Goal: Task Accomplishment & Management: Complete application form

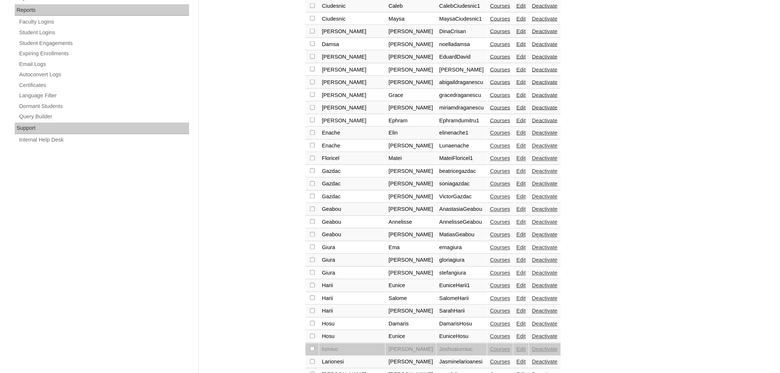
scroll to position [470, 0]
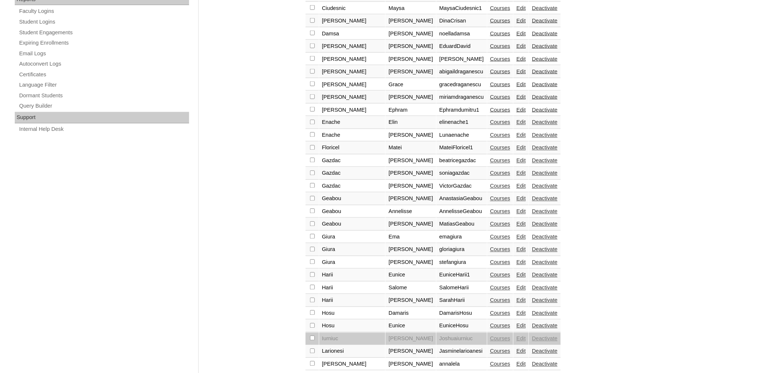
click at [517, 348] on link "Edit" at bounding box center [521, 351] width 9 height 6
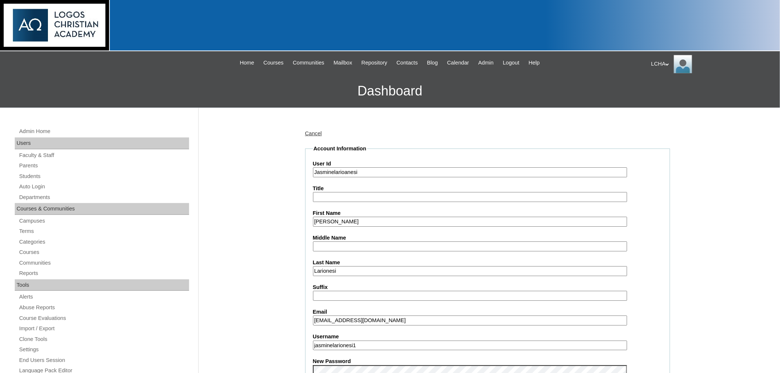
click at [316, 316] on input "jlarionesi@gmail.com" at bounding box center [470, 321] width 314 height 10
click at [335, 316] on input "larionesi@gmail.com" at bounding box center [470, 321] width 314 height 10
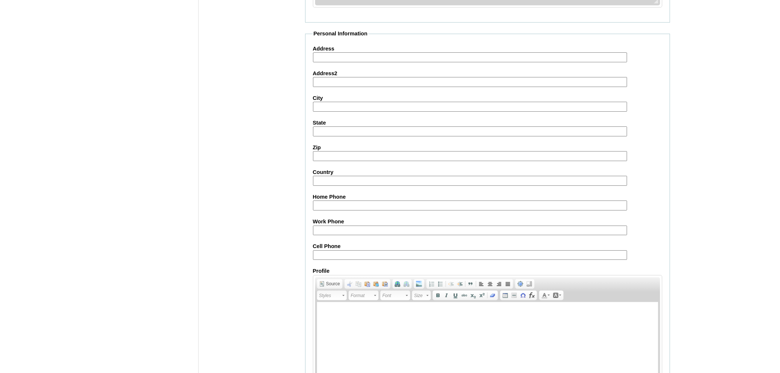
scroll to position [755, 0]
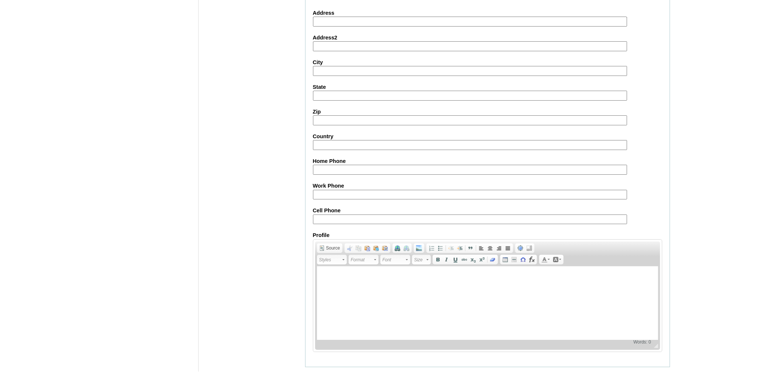
type input "larionesijassi@gmail.com"
click at [321, 373] on input "Submit" at bounding box center [316, 379] width 23 height 8
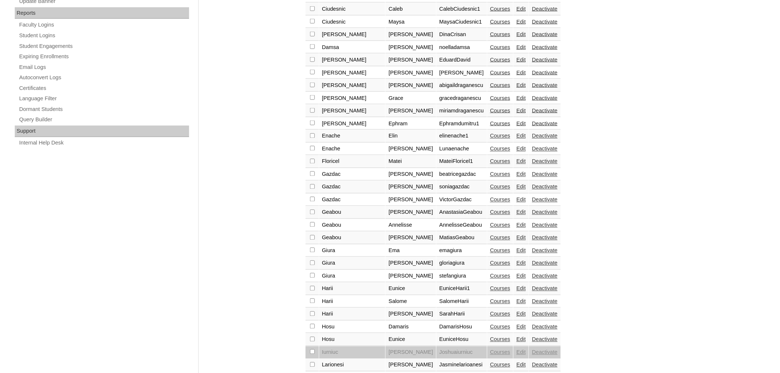
scroll to position [470, 0]
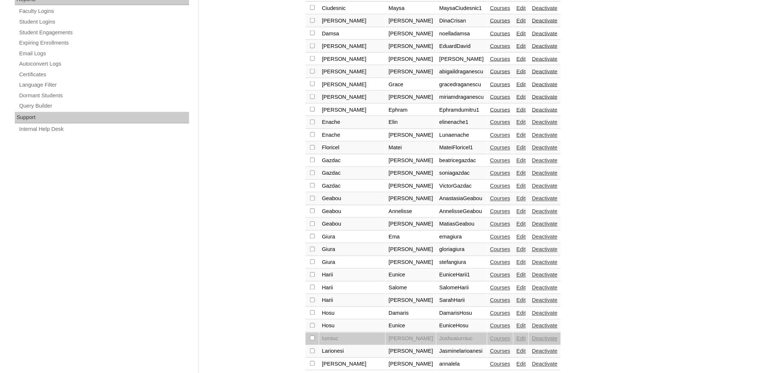
click at [313, 349] on input "checkbox" at bounding box center [312, 351] width 5 height 5
checkbox input "true"
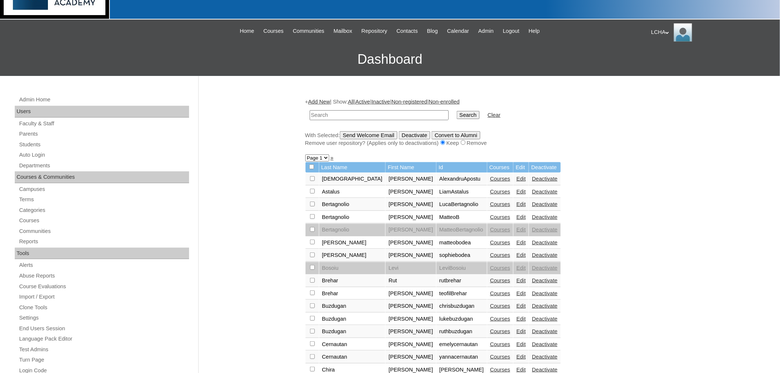
scroll to position [31, 0]
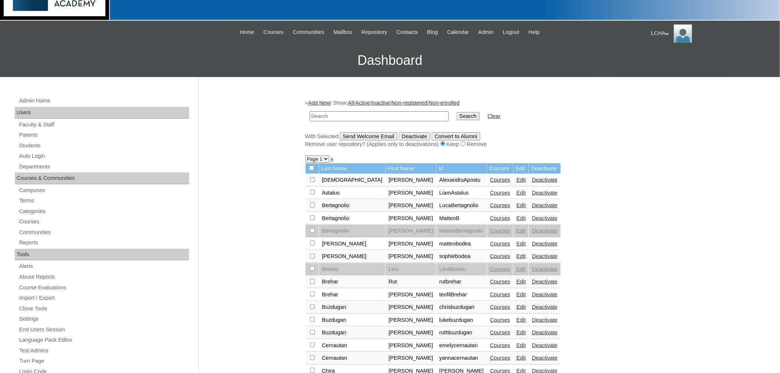
click at [380, 135] on input "Send Welcome Email" at bounding box center [369, 136] width 58 height 8
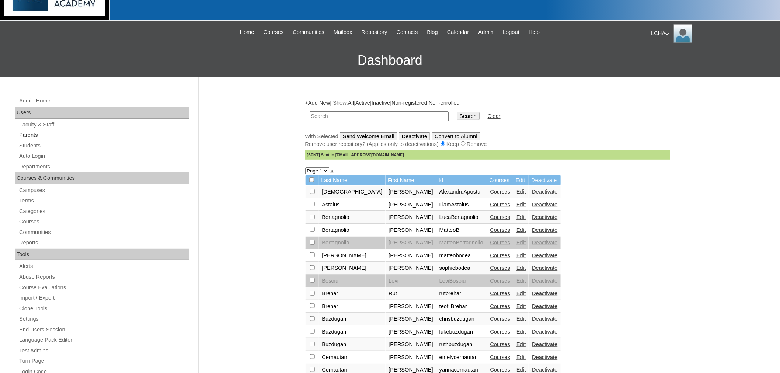
click at [31, 133] on link "Parents" at bounding box center [103, 135] width 171 height 9
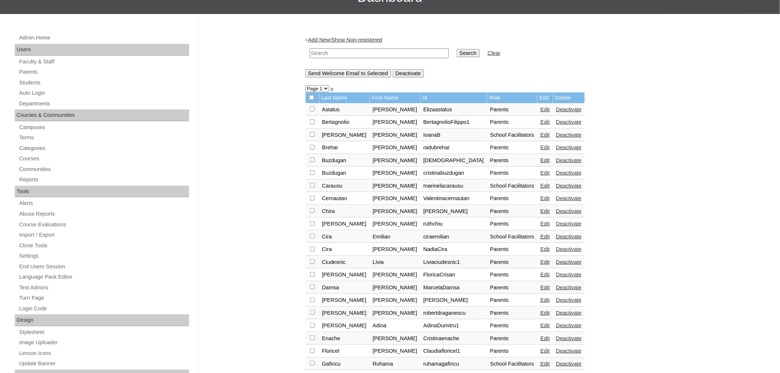
scroll to position [61, 0]
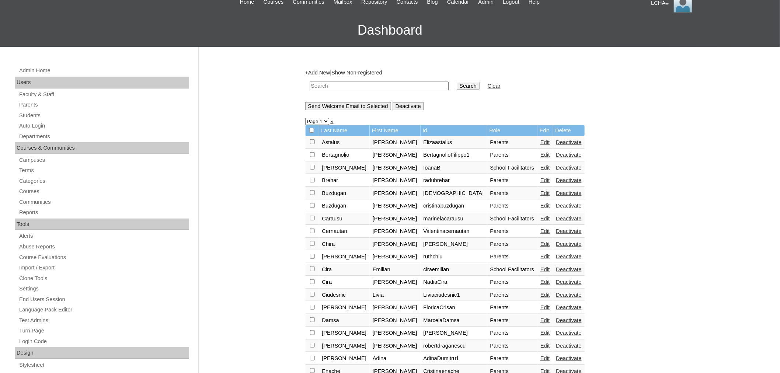
click at [326, 70] on link "Add New" at bounding box center [319, 73] width 22 height 6
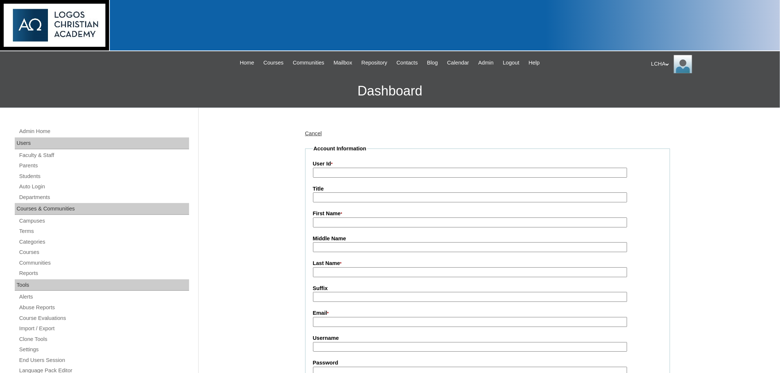
click at [330, 170] on input "User Id *" at bounding box center [470, 173] width 314 height 10
type input "euniceborojan"
type input "[PERSON_NAME]"
type input "Borojan"
type input "[EMAIL_ADDRESS][DOMAIN_NAME]"
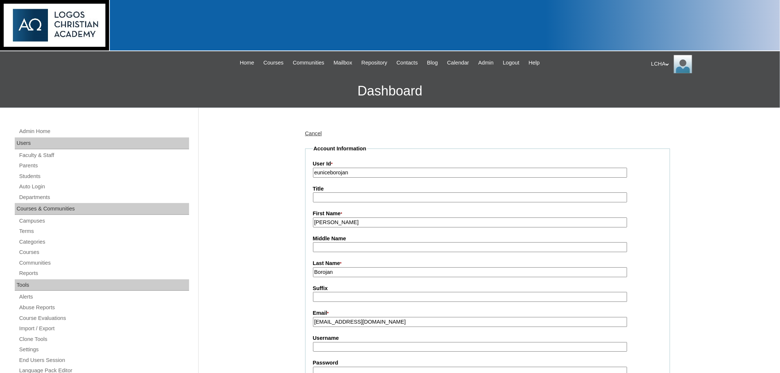
click at [331, 343] on input "Username" at bounding box center [470, 347] width 314 height 10
type input "euniceborojan1"
click at [351, 367] on input "Password" at bounding box center [470, 372] width 314 height 10
type input "Logos123"
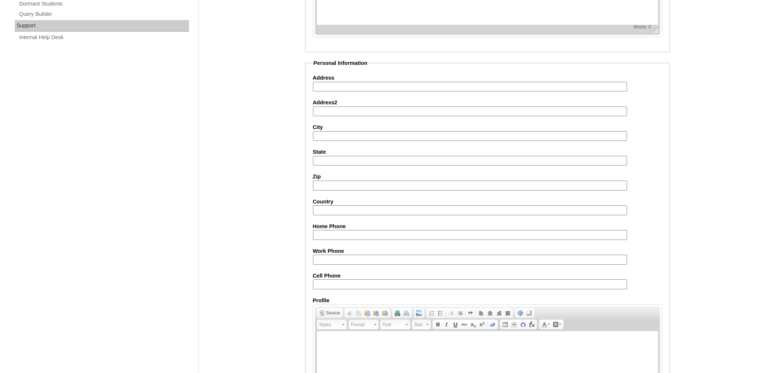
scroll to position [563, 0]
click at [343, 81] on input "Address" at bounding box center [470, 86] width 314 height 10
type input "7618 Kedvale Ave"
click at [342, 131] on input "City" at bounding box center [470, 136] width 314 height 10
type input "skokie"
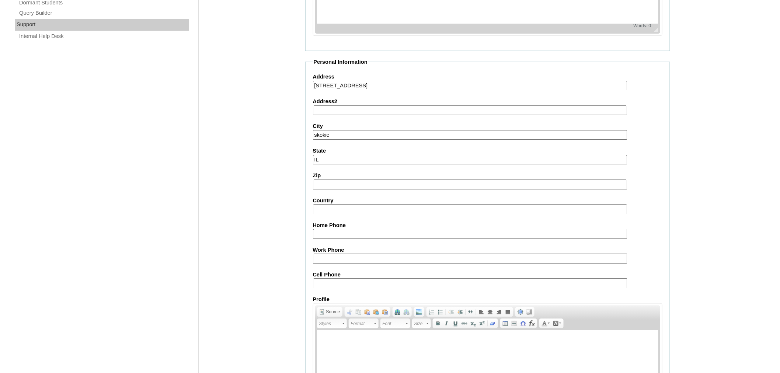
type input "IL"
type input "60076"
click at [333, 205] on input "Country" at bounding box center [470, 210] width 314 height 10
type input "USA"
click at [347, 279] on input "Cell Phone" at bounding box center [470, 284] width 314 height 10
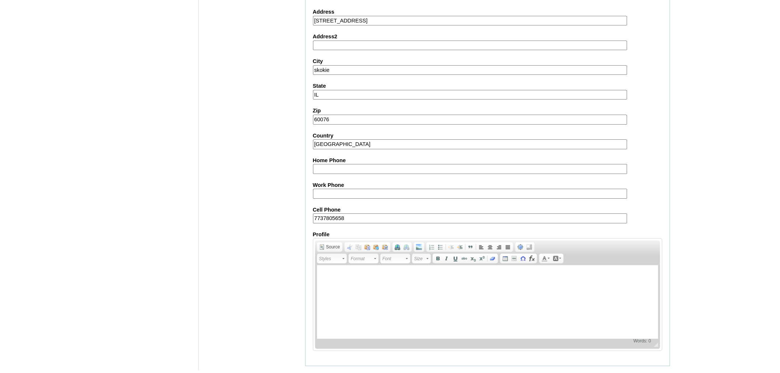
scroll to position [629, 0]
type input "7737805658"
click at [316, 372] on input "Submit" at bounding box center [316, 376] width 23 height 8
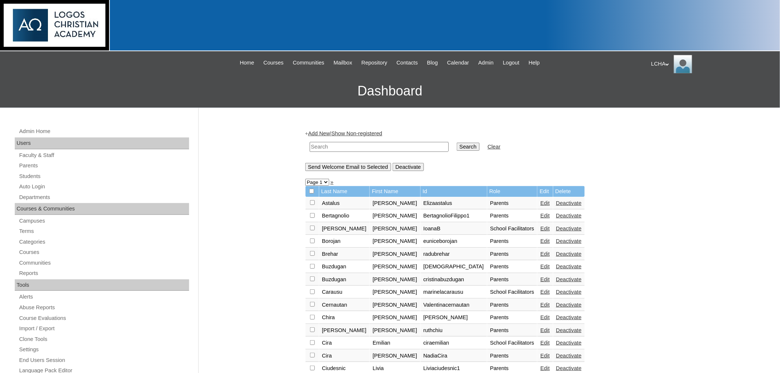
click at [540, 238] on link "Edit" at bounding box center [544, 241] width 9 height 6
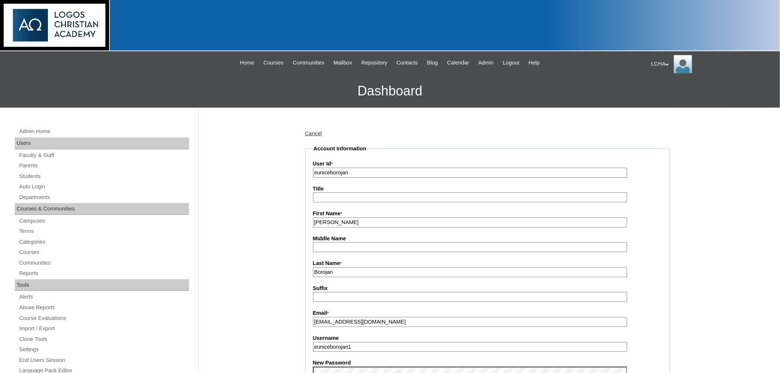
drag, startPoint x: 318, startPoint y: 219, endPoint x: 326, endPoint y: 222, distance: 8.9
click at [318, 219] on input "[PERSON_NAME]" at bounding box center [470, 223] width 314 height 10
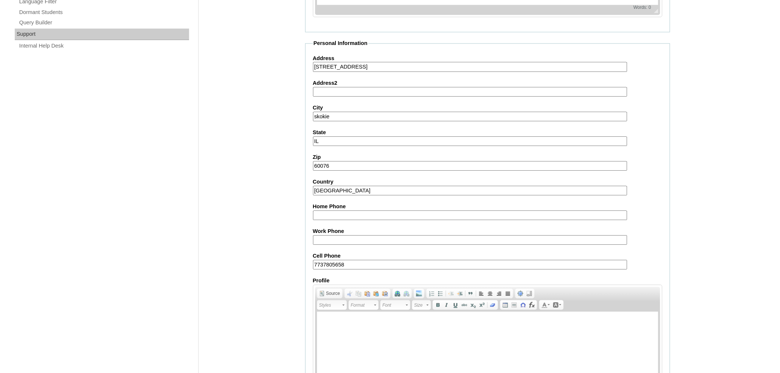
scroll to position [602, 0]
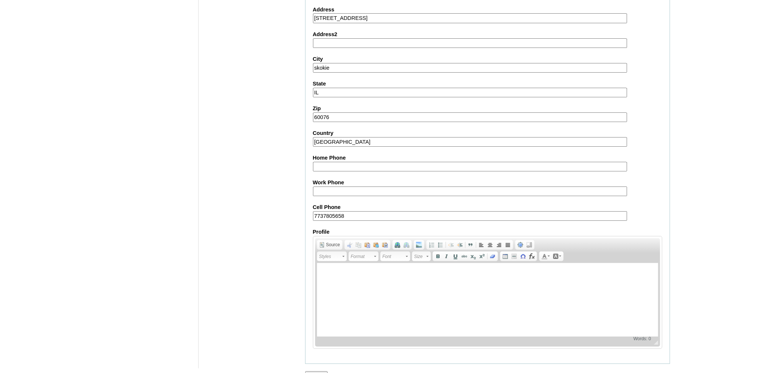
type input "Eunice"
click at [317, 371] on input "Submit" at bounding box center [316, 375] width 23 height 8
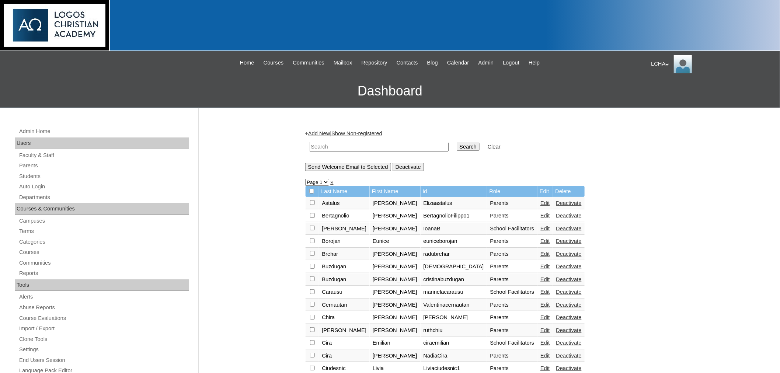
click at [312, 239] on input "checkbox" at bounding box center [312, 241] width 5 height 5
checkbox input "true"
click at [358, 163] on input "Send Welcome Email to Selected" at bounding box center [348, 167] width 86 height 8
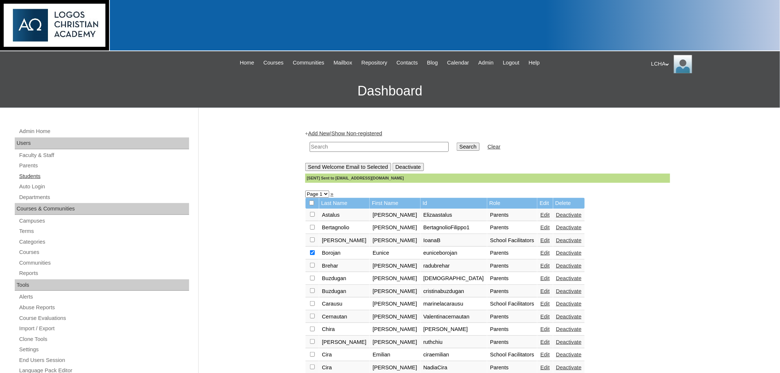
click at [29, 174] on link "Students" at bounding box center [103, 176] width 171 height 9
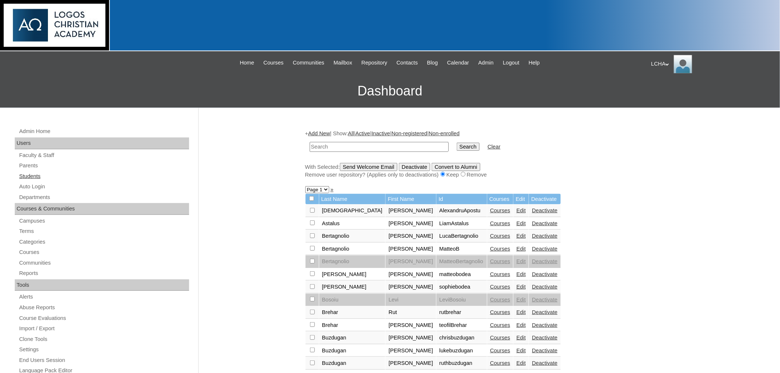
click at [27, 175] on link "Students" at bounding box center [103, 176] width 171 height 9
click at [330, 134] on link "Add New" at bounding box center [319, 134] width 22 height 6
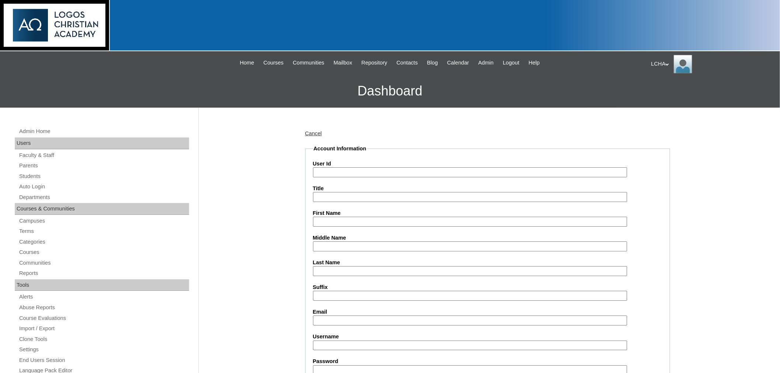
click at [329, 171] on input "User Id" at bounding box center [470, 172] width 314 height 10
type input "claireborojan"
type input "[PERSON_NAME]"
type input "Borojan"
click at [339, 316] on input "Email" at bounding box center [470, 321] width 314 height 10
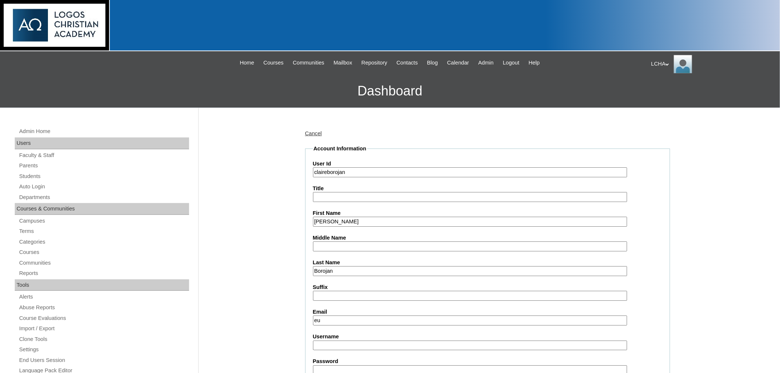
type input "euniceborojan@gmail.com"
click at [334, 341] on input "Username" at bounding box center [470, 346] width 314 height 10
type input "claireborojan1"
click at [334, 365] on input "Password" at bounding box center [470, 370] width 314 height 10
type input "Logos123"
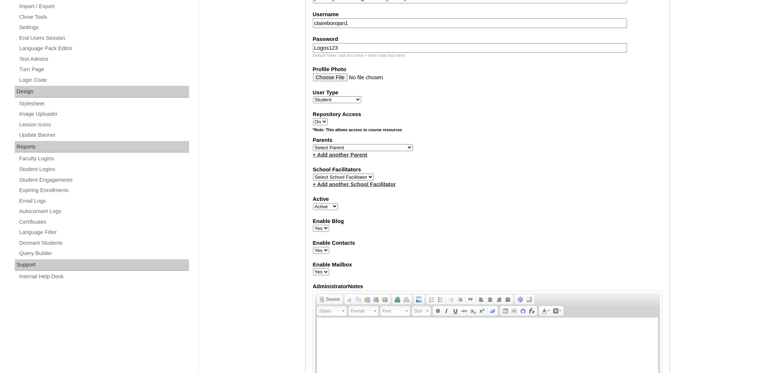
scroll to position [326, 0]
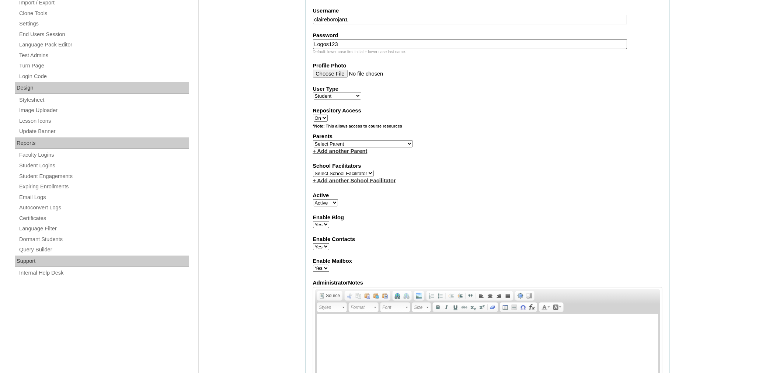
click at [339, 140] on select "Select Parent Astalus, Eliza Bertagnolio, Filippo Borojan, Eunice Brehar, Radu …" at bounding box center [363, 143] width 100 height 7
select select "98915"
click at [313, 140] on select "Select Parent Astalus, Eliza Bertagnolio, Filippo Borojan, Eunice Brehar, Radu …" at bounding box center [363, 143] width 100 height 7
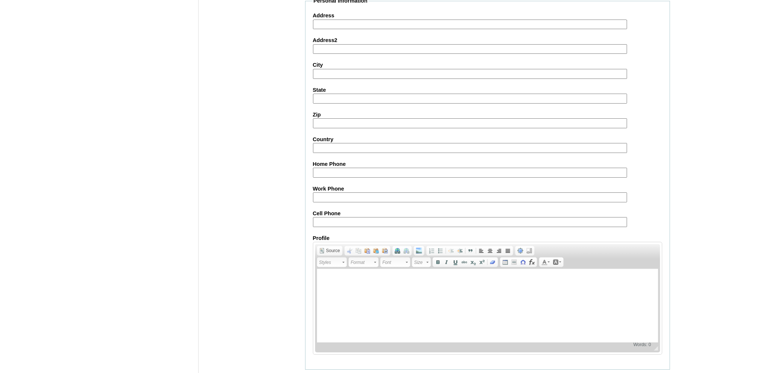
scroll to position [754, 0]
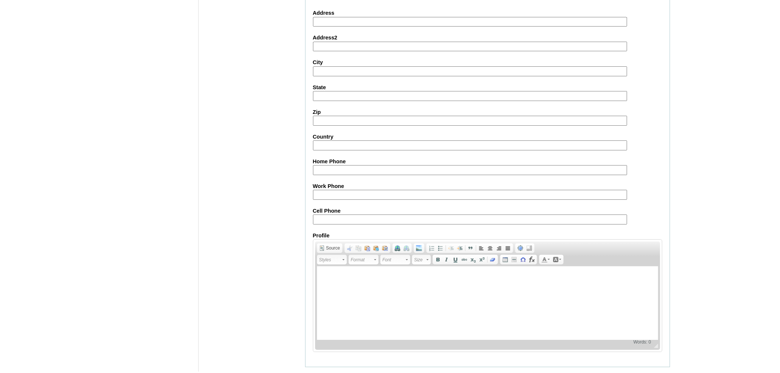
click at [319, 373] on input "Submit" at bounding box center [316, 379] width 23 height 8
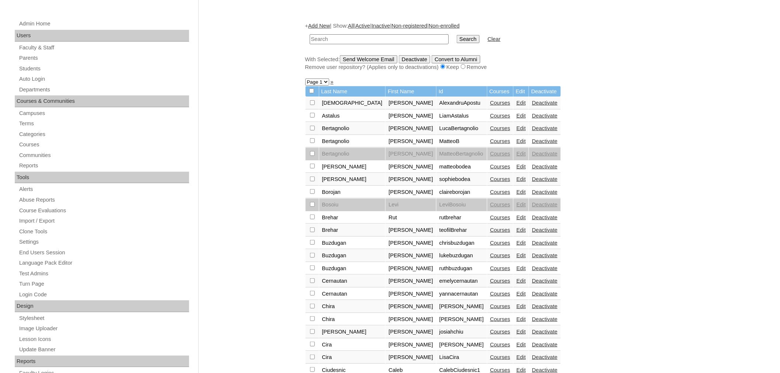
scroll to position [135, 0]
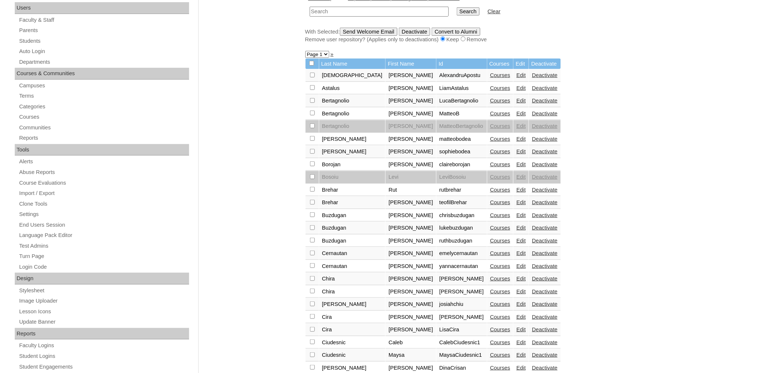
click at [313, 161] on input "checkbox" at bounding box center [312, 163] width 5 height 5
checkbox input "true"
click at [386, 28] on input "Send Welcome Email" at bounding box center [369, 32] width 58 height 8
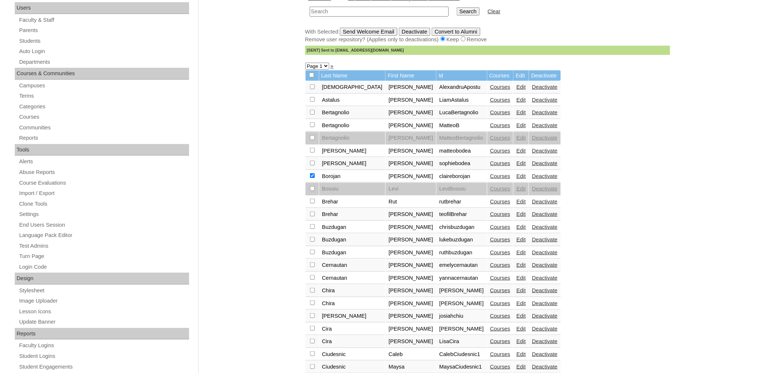
click at [490, 173] on link "Courses" at bounding box center [500, 176] width 20 height 6
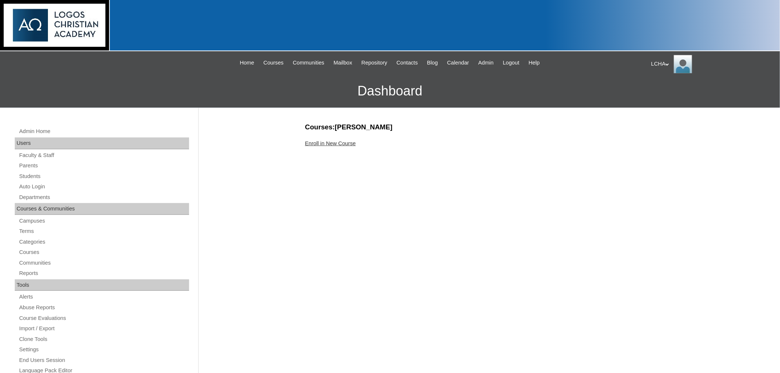
click at [321, 140] on link "Enroll in New Course" at bounding box center [330, 143] width 51 height 6
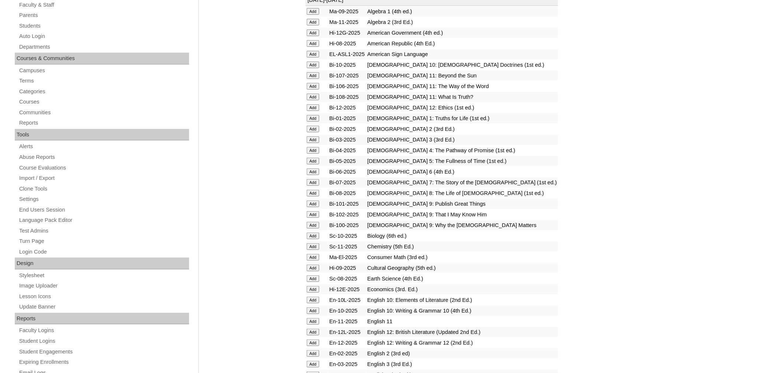
scroll to position [160, 0]
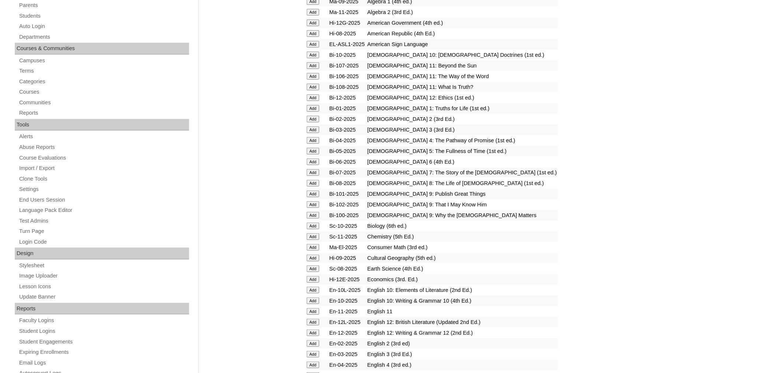
click at [317, 159] on input "Add" at bounding box center [313, 162] width 13 height 7
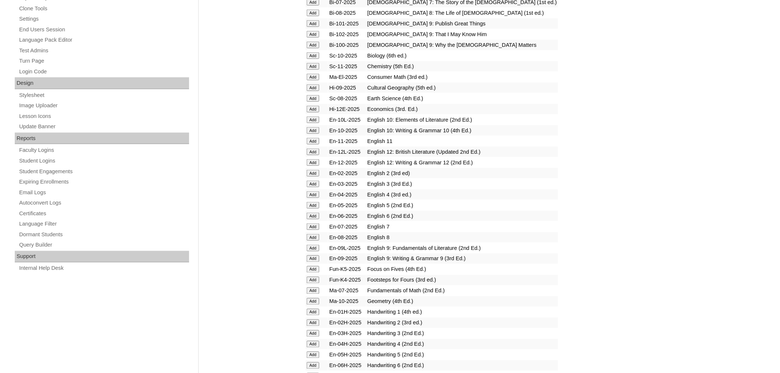
scroll to position [336, 0]
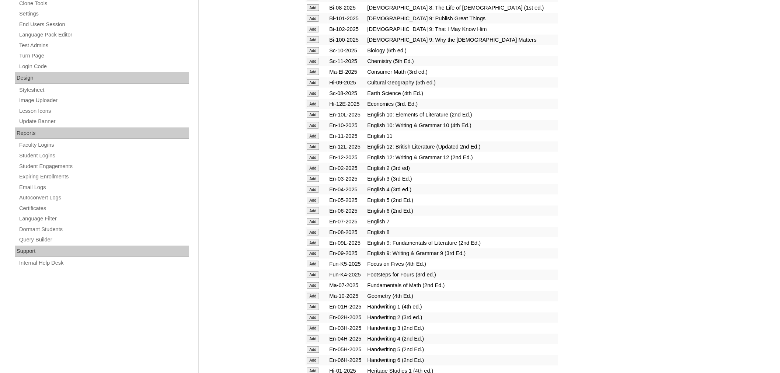
click at [316, 208] on input "Add" at bounding box center [313, 211] width 13 height 7
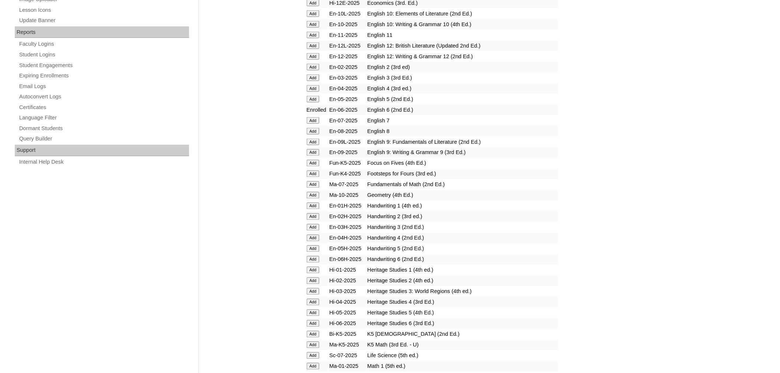
scroll to position [464, 0]
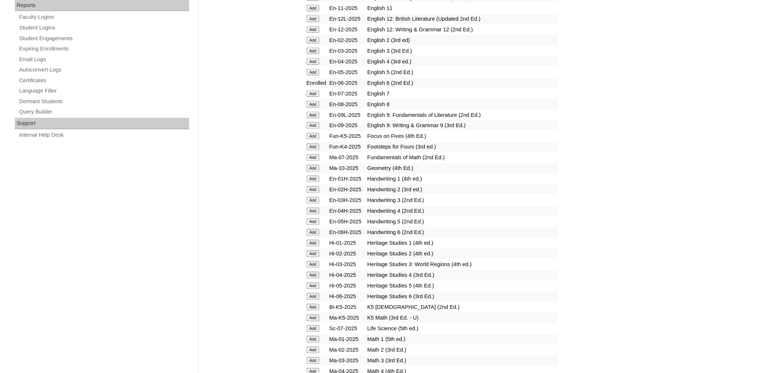
click at [314, 229] on input "Add" at bounding box center [313, 232] width 13 height 7
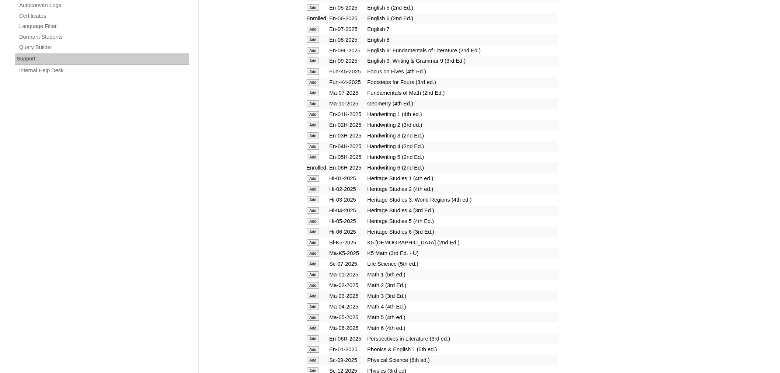
scroll to position [533, 0]
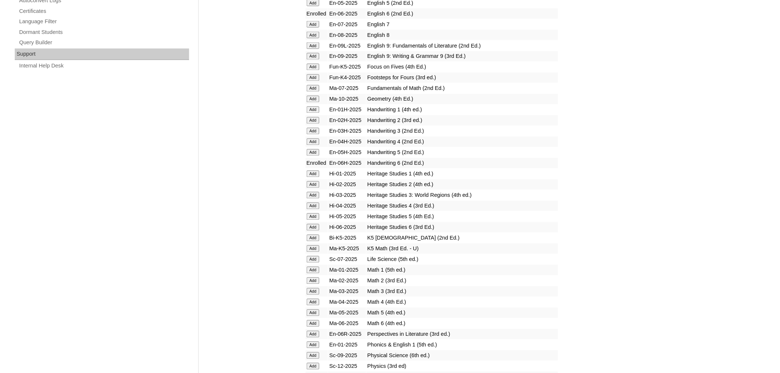
click at [312, 224] on input "Add" at bounding box center [313, 227] width 13 height 7
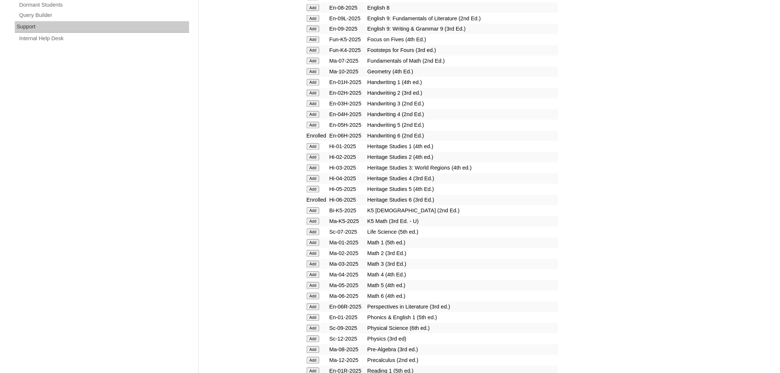
scroll to position [568, 0]
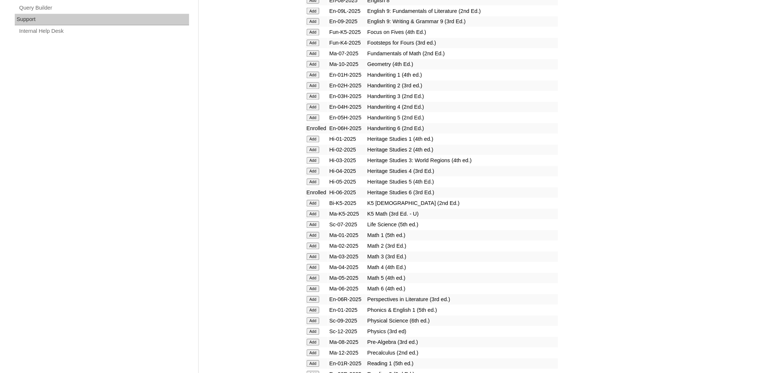
click at [312, 286] on input "Add" at bounding box center [313, 289] width 13 height 7
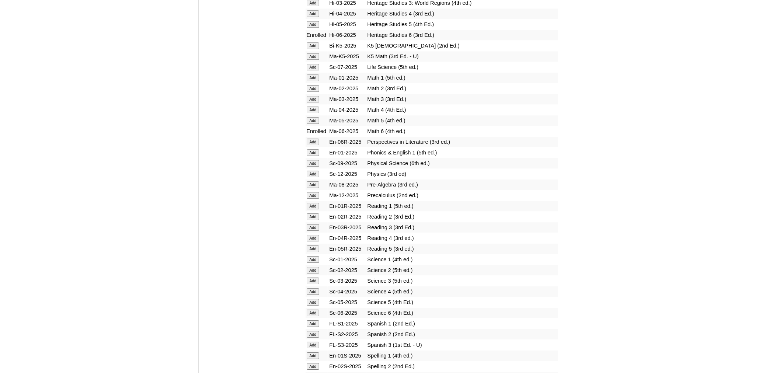
scroll to position [740, 0]
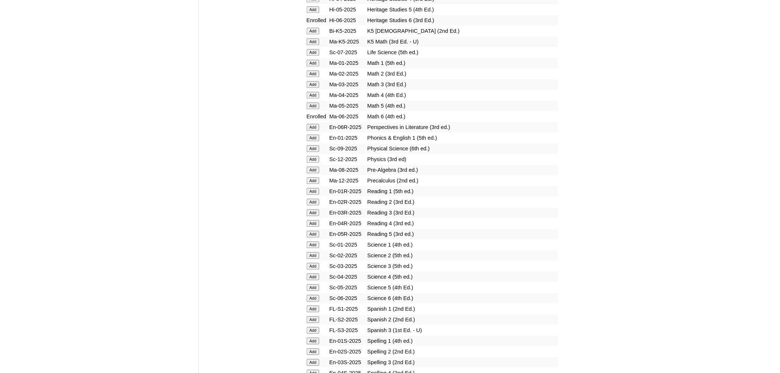
click at [314, 295] on input "Add" at bounding box center [313, 298] width 13 height 7
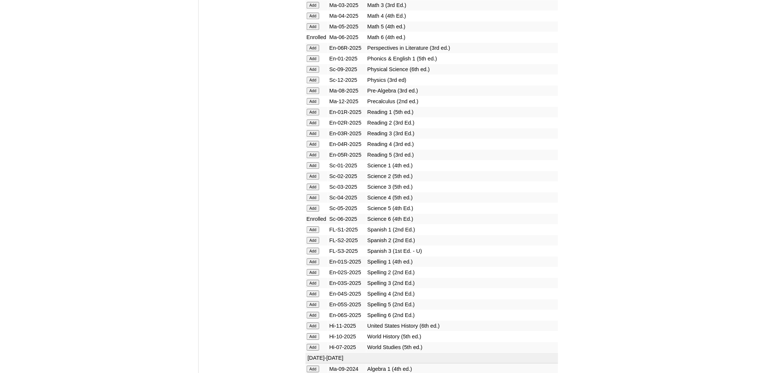
scroll to position [827, 0]
click at [314, 305] on input "Add" at bounding box center [313, 308] width 13 height 7
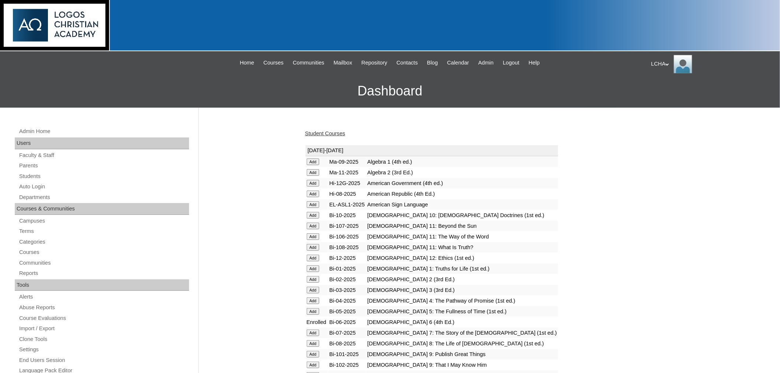
click at [335, 132] on link "Student Courses" at bounding box center [325, 134] width 40 height 6
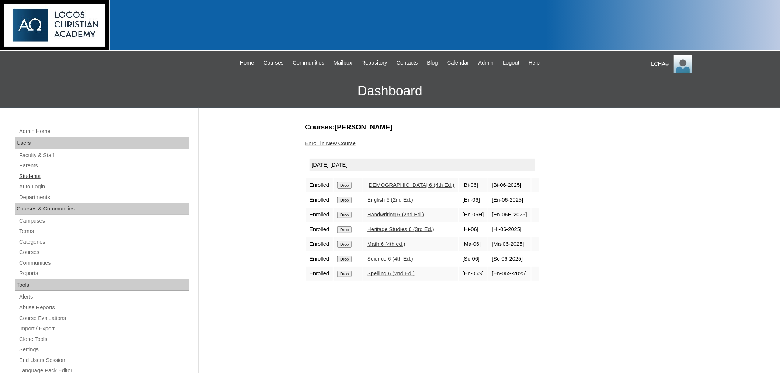
click at [29, 174] on link "Students" at bounding box center [103, 176] width 171 height 9
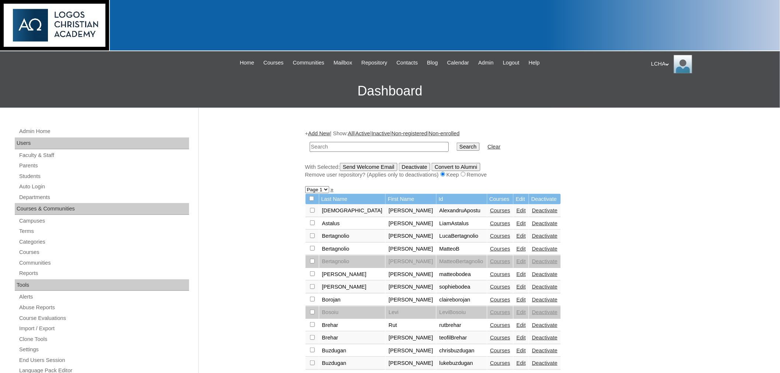
click at [326, 131] on link "Add New" at bounding box center [319, 134] width 22 height 6
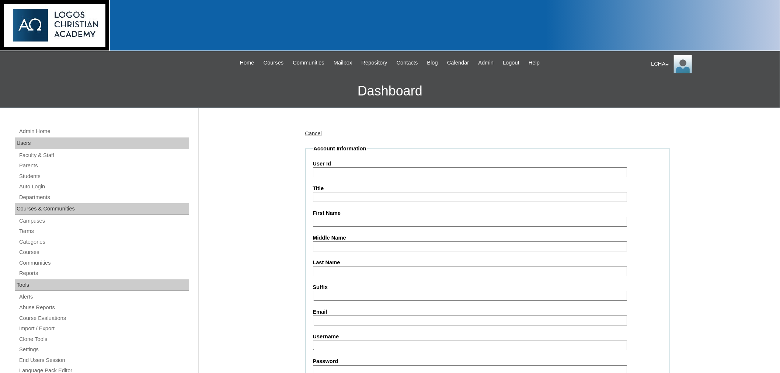
click at [341, 169] on input "User Id" at bounding box center [470, 172] width 314 height 10
type input "natalieborojan"
type input "[PERSON_NAME]"
type input "Borojan"
type input "[EMAIL_ADDRESS][DOMAIN_NAME]"
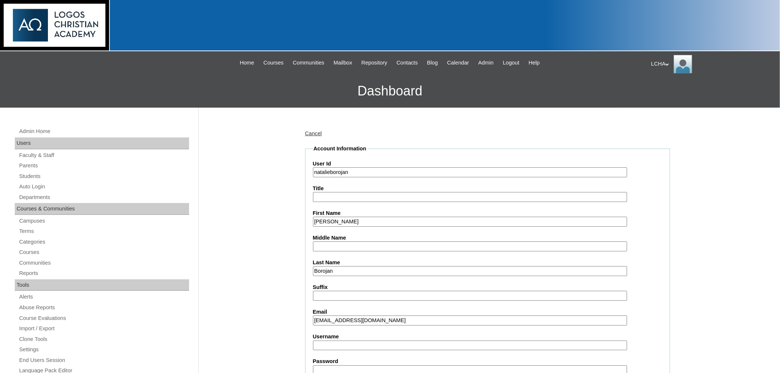
click at [340, 341] on input "Username" at bounding box center [470, 346] width 314 height 10
type input "natalieborojan1"
type input "Logos123"
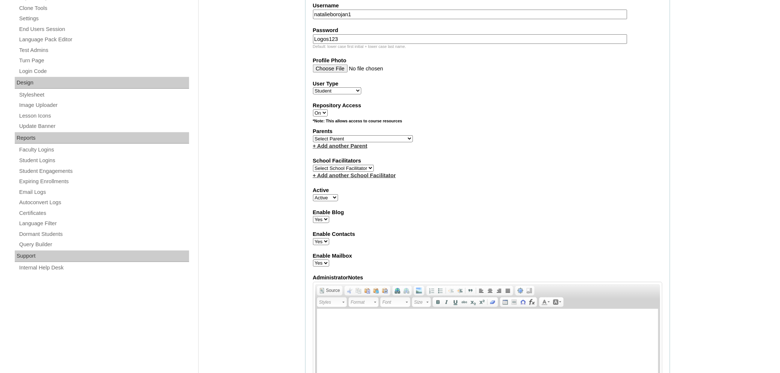
scroll to position [339, 0]
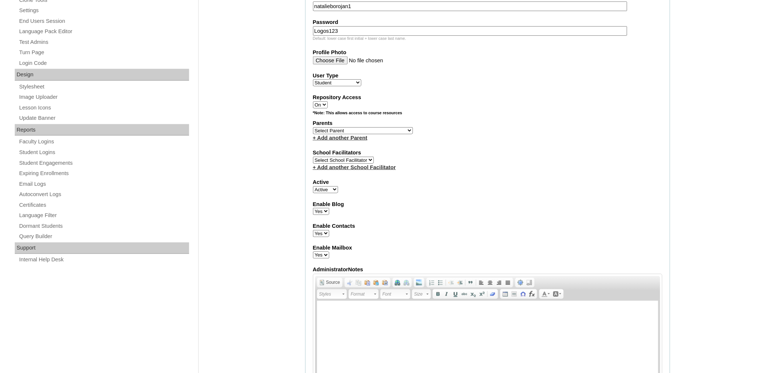
click at [326, 157] on select "Select School Facilitator Ioana Bodea Marinela Carausu Emilian Cira Ruhama Gafi…" at bounding box center [343, 160] width 61 height 7
click at [331, 119] on label "Parents" at bounding box center [488, 123] width 350 height 8
click at [330, 127] on select "Select Parent Astalus, Eliza Bertagnolio, Filippo Borojan, Eunice Brehar, Radu …" at bounding box center [363, 130] width 100 height 7
select select "98915"
click at [313, 127] on select "Select Parent Astalus, Eliza Bertagnolio, Filippo Borojan, Eunice Brehar, Radu …" at bounding box center [363, 130] width 100 height 7
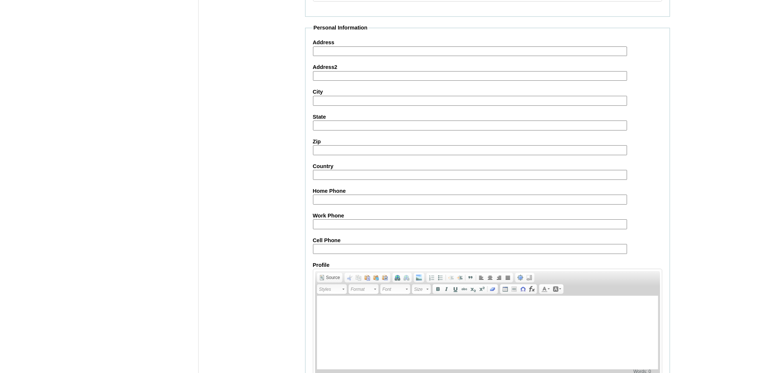
scroll to position [754, 0]
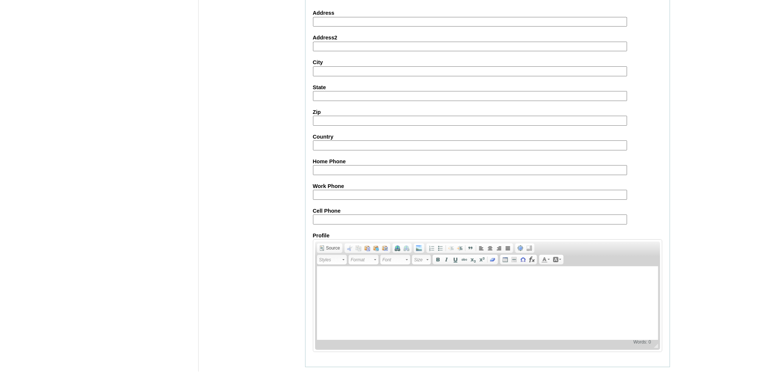
click at [317, 373] on input "Submit" at bounding box center [316, 379] width 23 height 8
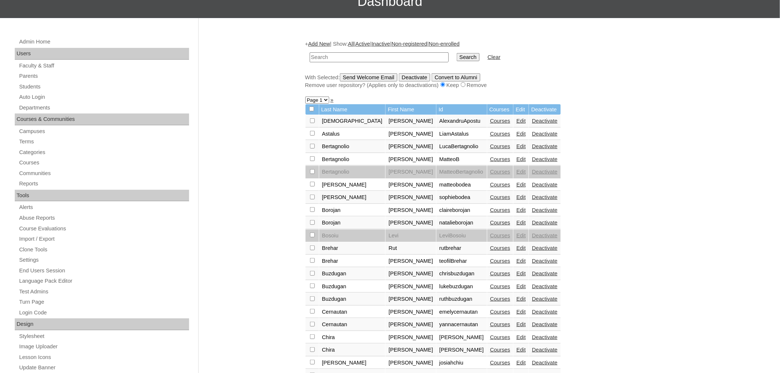
scroll to position [91, 0]
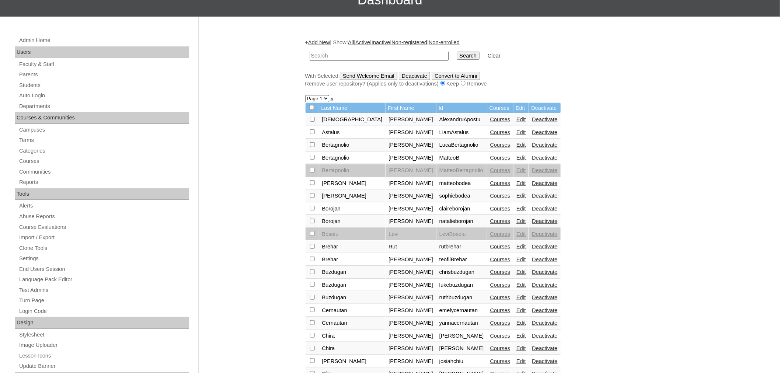
click at [490, 218] on link "Courses" at bounding box center [500, 221] width 20 height 6
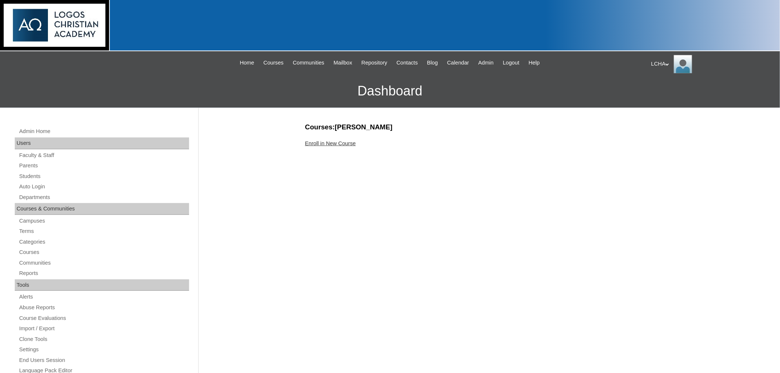
click at [344, 142] on link "Enroll in New Course" at bounding box center [330, 143] width 51 height 6
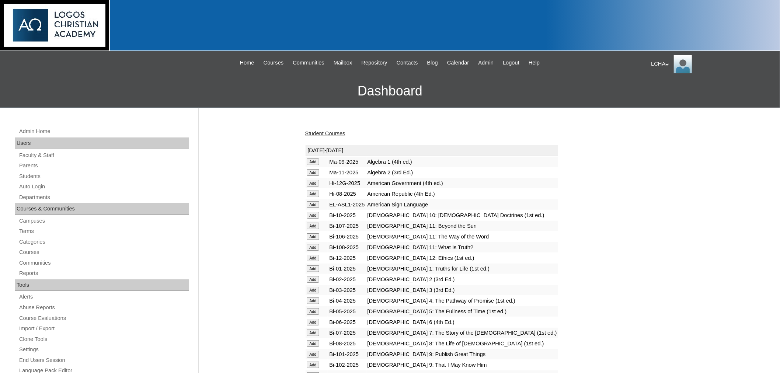
click at [313, 287] on input "Add" at bounding box center [313, 290] width 13 height 7
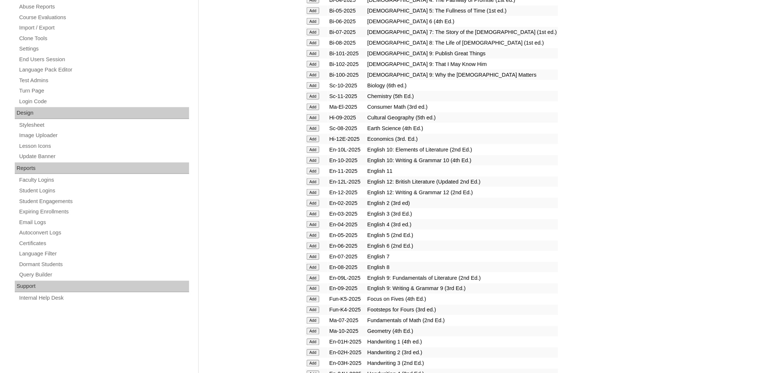
scroll to position [311, 0]
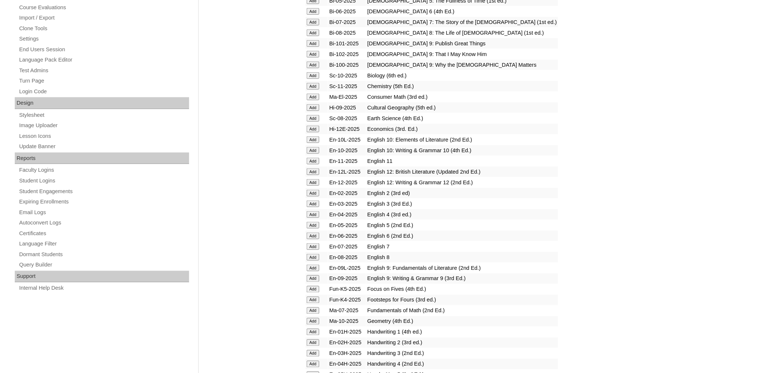
click at [314, 201] on input "Add" at bounding box center [313, 204] width 13 height 7
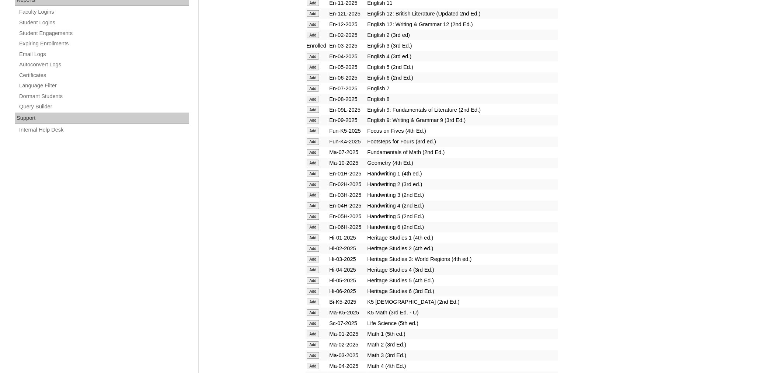
scroll to position [479, 0]
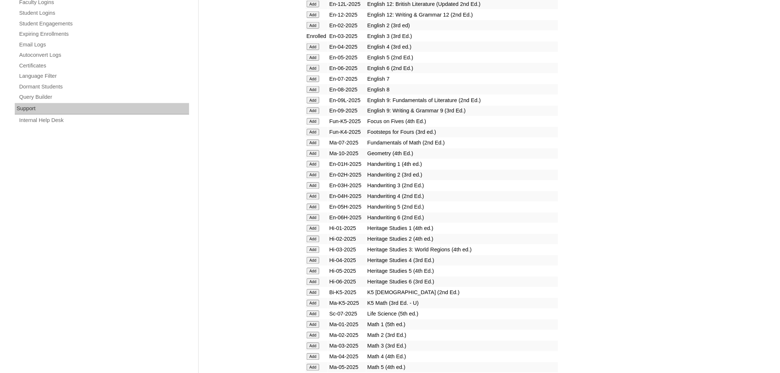
click at [312, 182] on input "Add" at bounding box center [313, 185] width 13 height 7
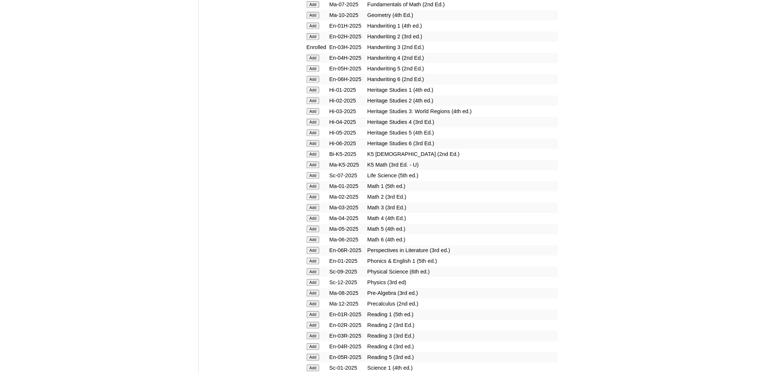
scroll to position [625, 0]
click at [314, 101] on input "Add" at bounding box center [313, 104] width 13 height 7
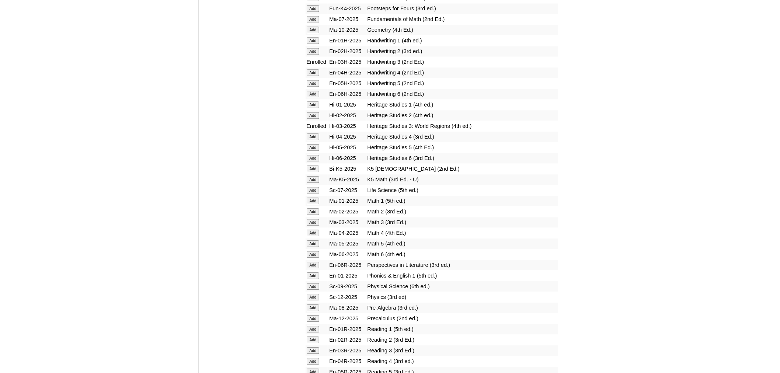
scroll to position [605, 0]
click at [316, 216] on input "Add" at bounding box center [313, 219] width 13 height 7
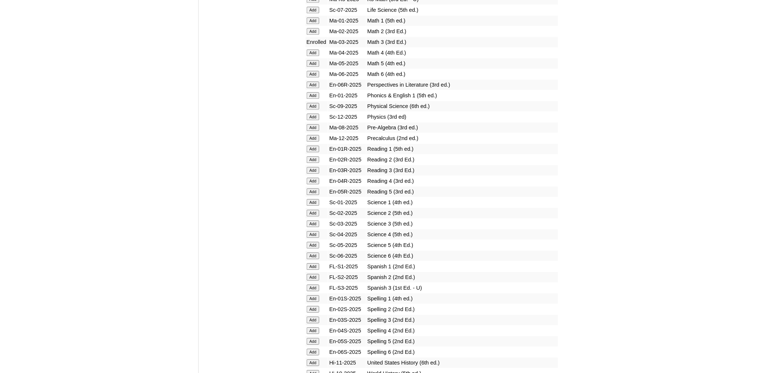
scroll to position [787, 0]
click at [311, 162] on input "Add" at bounding box center [313, 165] width 13 height 7
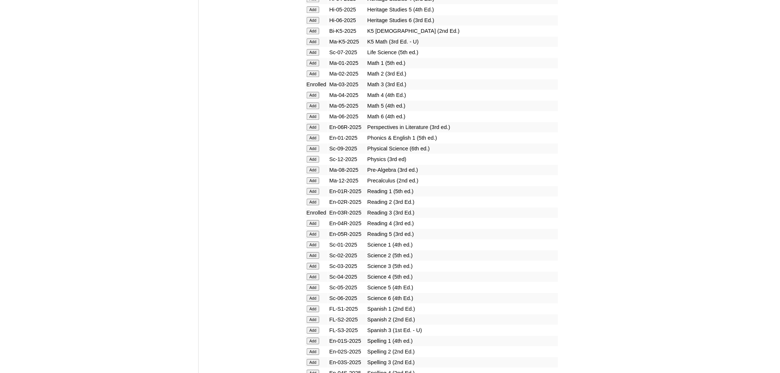
scroll to position [753, 0]
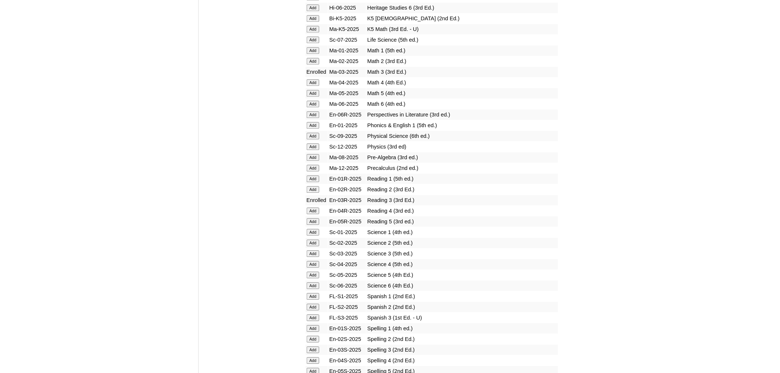
click at [315, 261] on input "Add" at bounding box center [313, 264] width 13 height 7
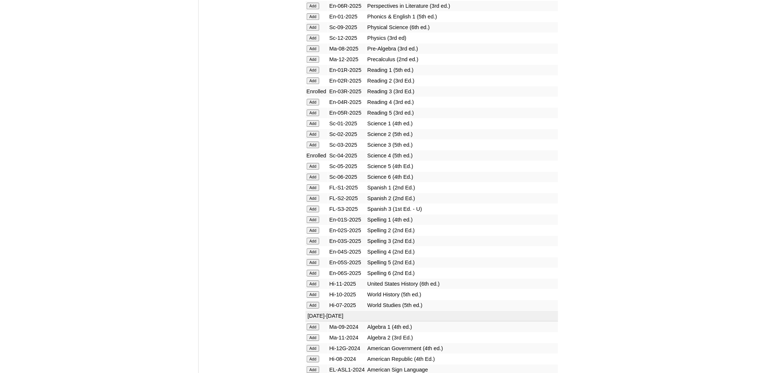
scroll to position [867, 0]
click at [314, 136] on input "Add" at bounding box center [313, 139] width 13 height 7
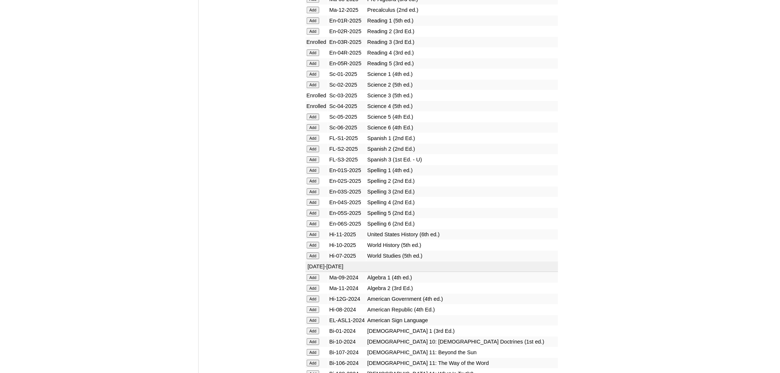
scroll to position [923, 0]
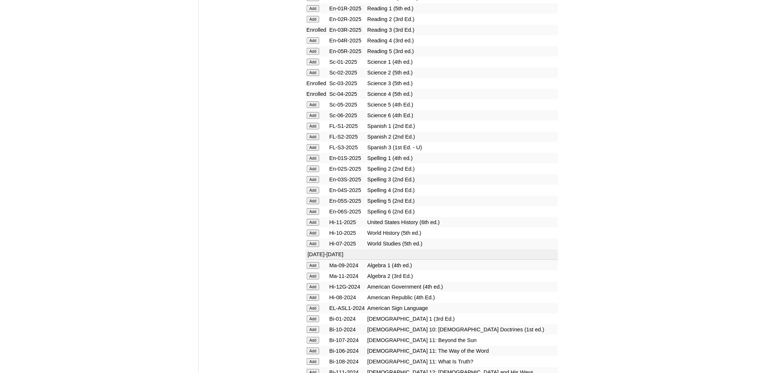
click at [314, 176] on input "Add" at bounding box center [313, 179] width 13 height 7
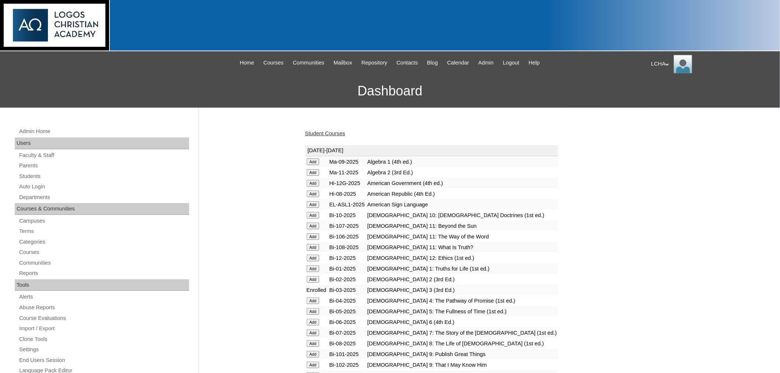
click at [315, 135] on link "Student Courses" at bounding box center [325, 134] width 40 height 6
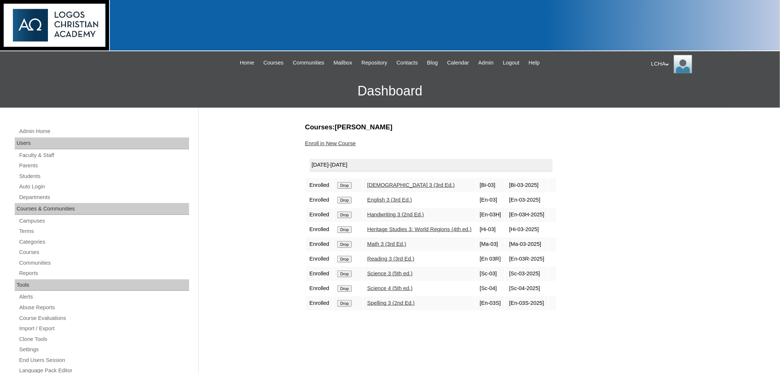
click at [347, 285] on input "Drop" at bounding box center [344, 288] width 14 height 7
click at [661, 64] on div "LCHA My Profile My Settings Logout" at bounding box center [711, 64] width 121 height 18
click at [664, 91] on span "Logout" at bounding box center [664, 93] width 15 height 6
